Goal: Transaction & Acquisition: Purchase product/service

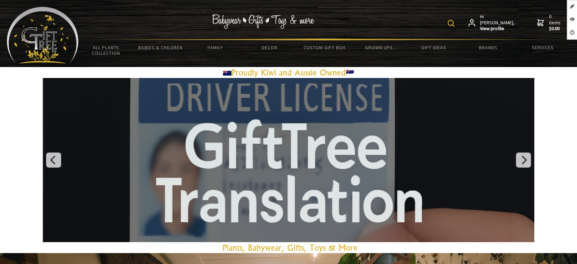
click at [454, 23] on img at bounding box center [450, 23] width 7 height 7
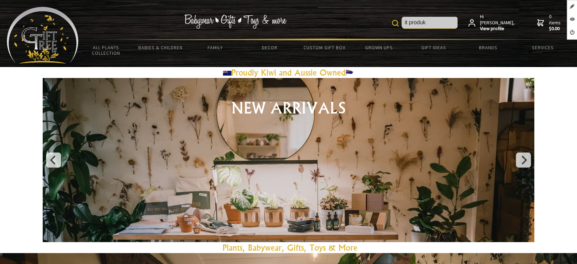
type input "it produk"
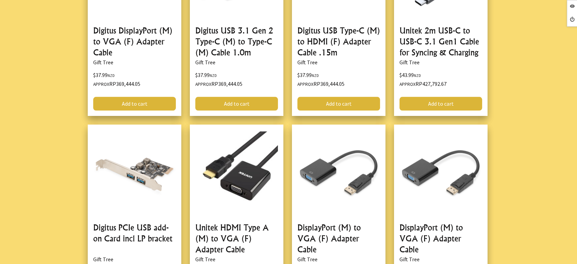
scroll to position [721, 0]
